Goal: Information Seeking & Learning: Understand process/instructions

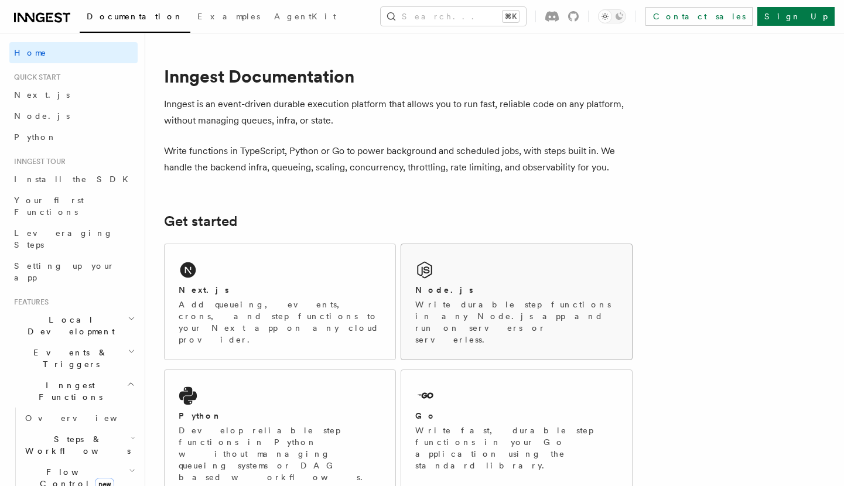
click at [453, 289] on div "Node.js" at bounding box center [516, 290] width 203 height 12
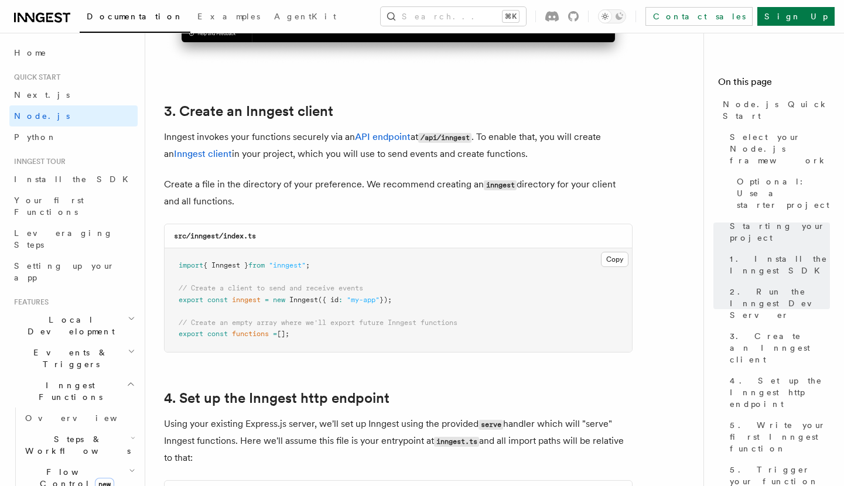
scroll to position [1443, 0]
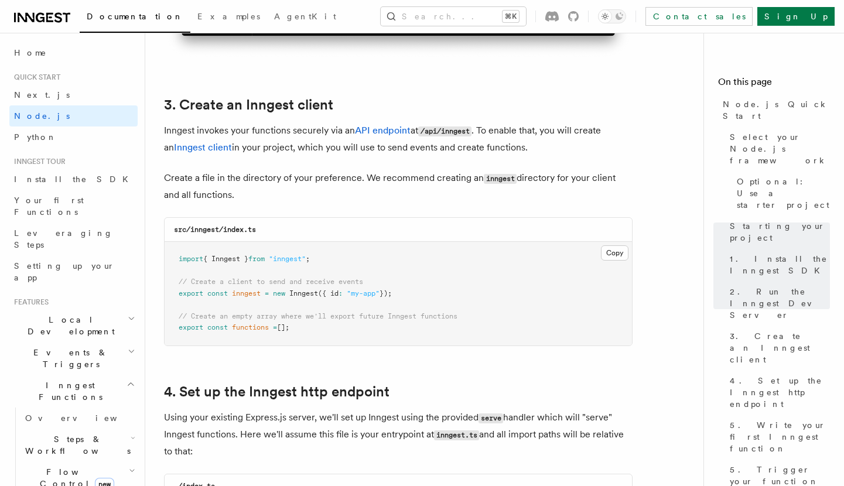
click at [224, 269] on pre "import { Inngest } from "inngest" ; // Create a client to send and receive even…" at bounding box center [398, 294] width 467 height 104
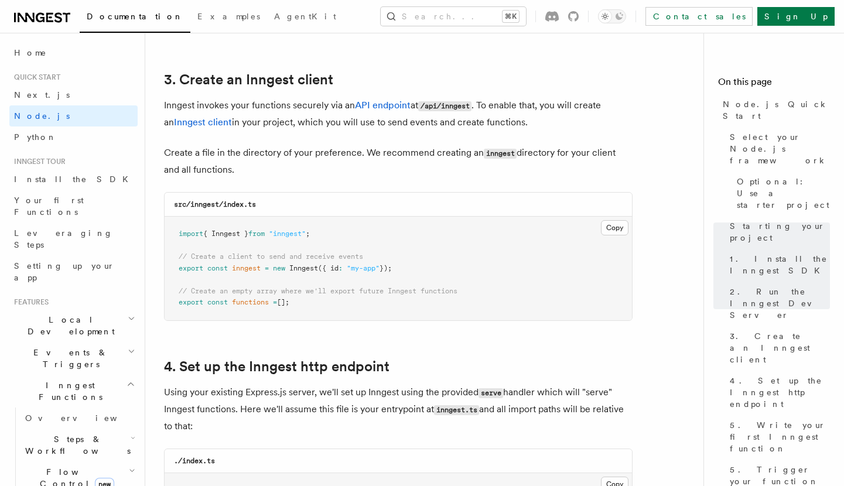
scroll to position [1474, 0]
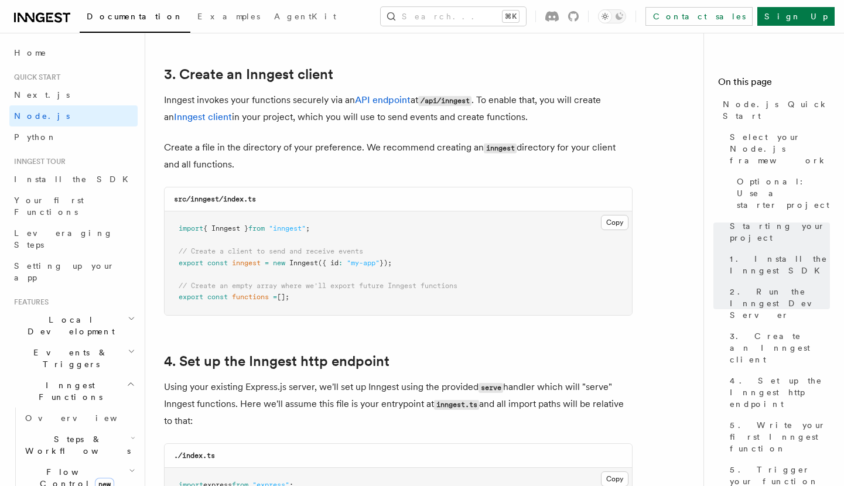
drag, startPoint x: 179, startPoint y: 231, endPoint x: 307, endPoint y: 296, distance: 143.5
click at [307, 296] on pre "import { Inngest } from "inngest" ; // Create a client to send and receive even…" at bounding box center [398, 263] width 467 height 104
copy code "import { Inngest } from "inngest" ; // Create a client to send and receive even…"
click at [307, 304] on pre "import { Inngest } from "inngest" ; // Create a client to send and receive even…" at bounding box center [398, 263] width 467 height 104
drag, startPoint x: 294, startPoint y: 297, endPoint x: 175, endPoint y: 299, distance: 119.5
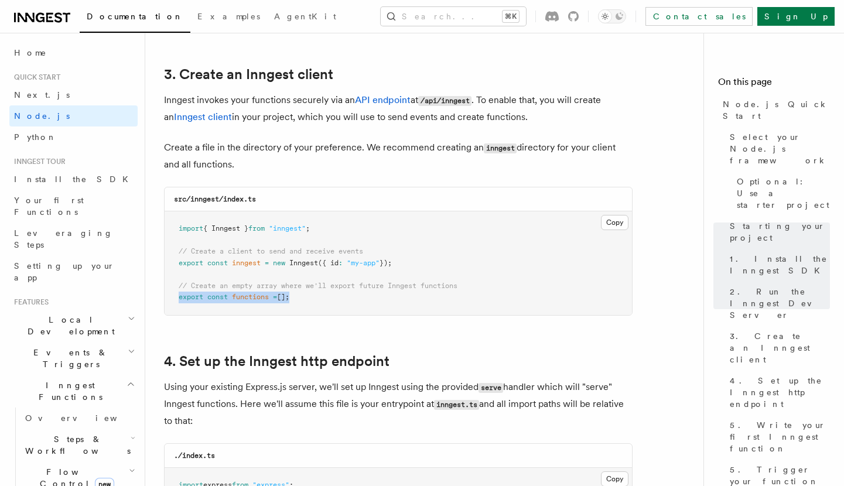
click at [175, 299] on pre "import { Inngest } from "inngest" ; // Create a client to send and receive even…" at bounding box center [398, 263] width 467 height 104
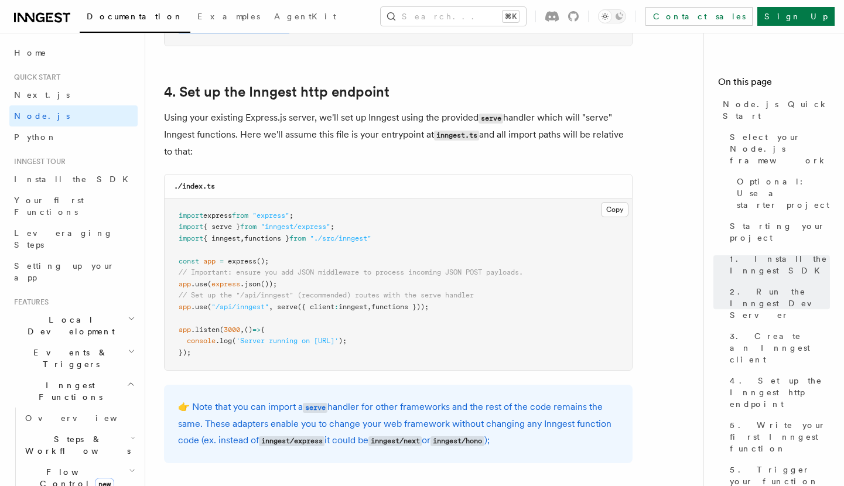
scroll to position [1755, 0]
